Goal: Task Accomplishment & Management: Manage account settings

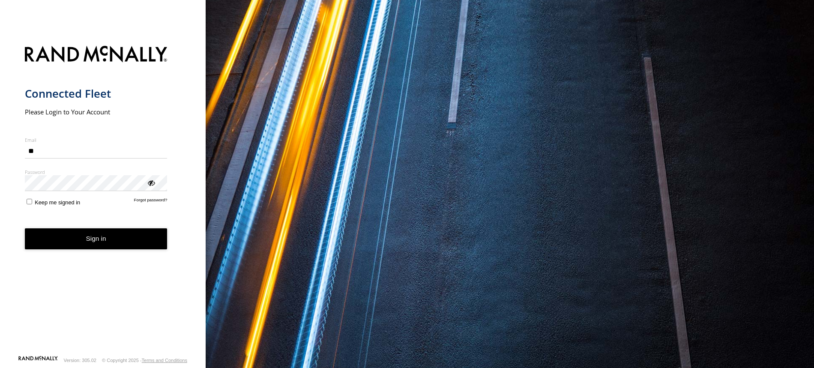
type input "**********"
click at [92, 239] on button "Sign in" at bounding box center [96, 238] width 143 height 21
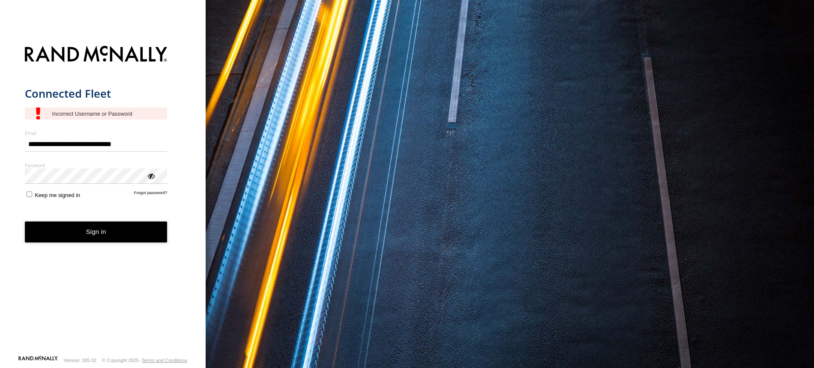
type input "**********"
click at [108, 230] on button "Sign in" at bounding box center [96, 231] width 143 height 21
